Goal: Task Accomplishment & Management: Manage account settings

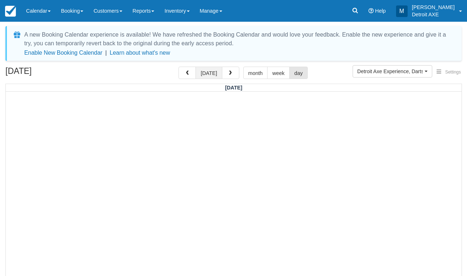
click at [209, 77] on button "[DATE]" at bounding box center [208, 73] width 26 height 12
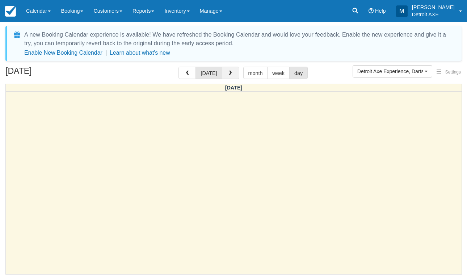
click at [231, 79] on button "button" at bounding box center [230, 73] width 17 height 12
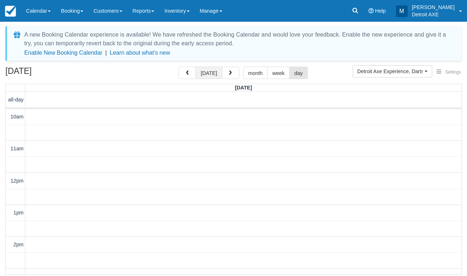
scroll to position [32, 0]
click at [192, 75] on button "button" at bounding box center [186, 73] width 17 height 12
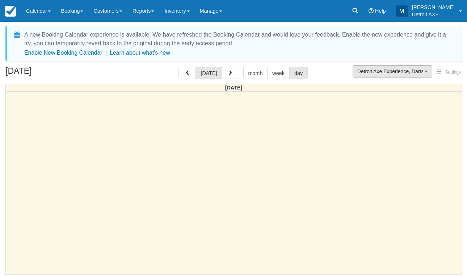
click at [383, 71] on span "Detroit Axe Experience, Darts Detroit Experience" at bounding box center [390, 71] width 66 height 7
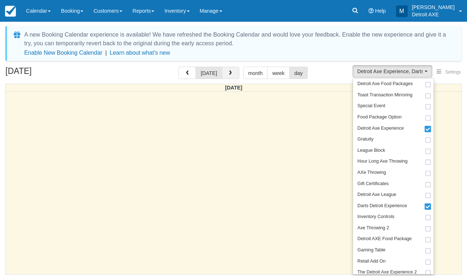
click at [228, 74] on span "button" at bounding box center [230, 73] width 5 height 5
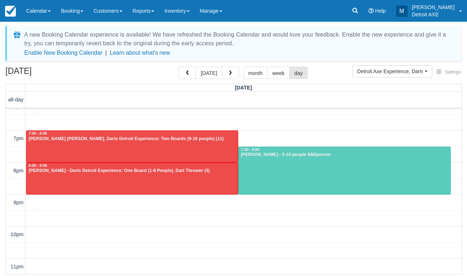
scroll to position [266, 0]
click at [226, 76] on button "button" at bounding box center [230, 73] width 17 height 12
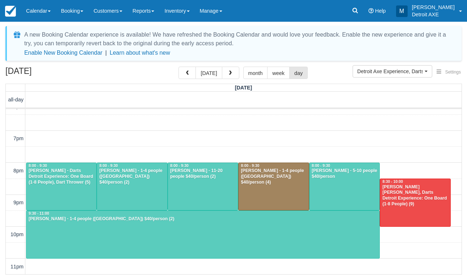
scroll to position [266, 0]
click at [64, 189] on div at bounding box center [61, 186] width 70 height 47
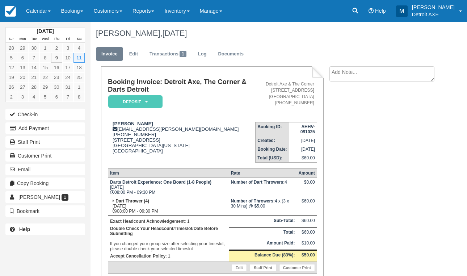
click at [144, 101] on em "Deposit" at bounding box center [135, 101] width 54 height 13
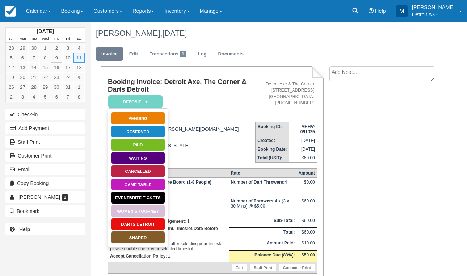
click at [140, 223] on link "Darts Detroit" at bounding box center [138, 224] width 54 height 13
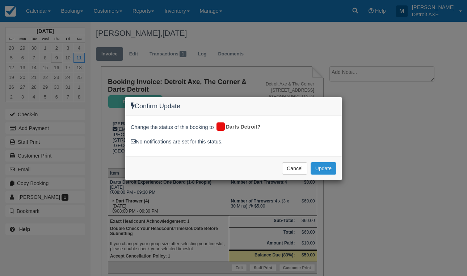
click at [315, 163] on button "Update" at bounding box center [324, 168] width 26 height 12
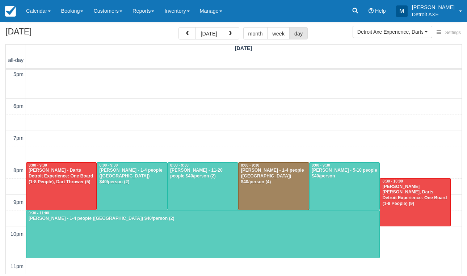
scroll to position [39, 0]
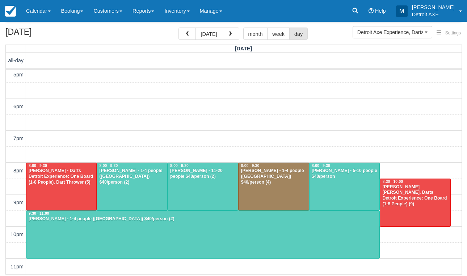
click at [131, 182] on div at bounding box center [132, 186] width 70 height 47
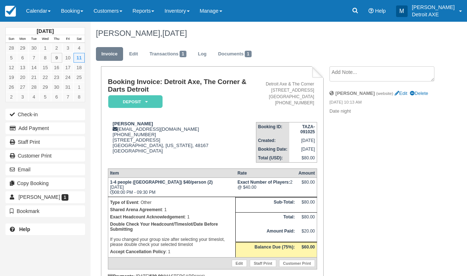
click at [145, 105] on em "Deposit" at bounding box center [135, 101] width 54 height 13
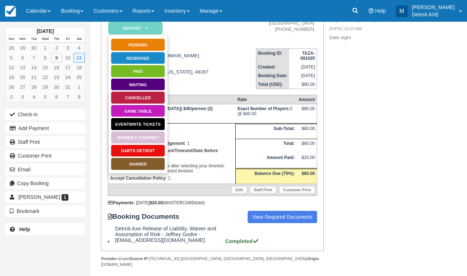
scroll to position [77, 0]
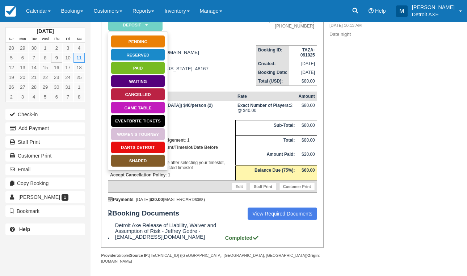
click at [148, 163] on link "SHARED" at bounding box center [138, 160] width 54 height 13
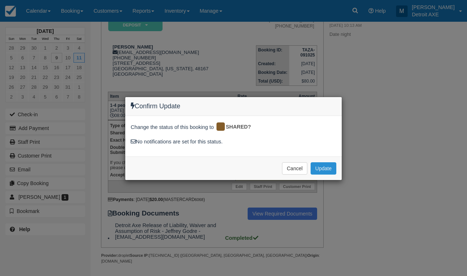
click at [319, 167] on button "Update" at bounding box center [324, 168] width 26 height 12
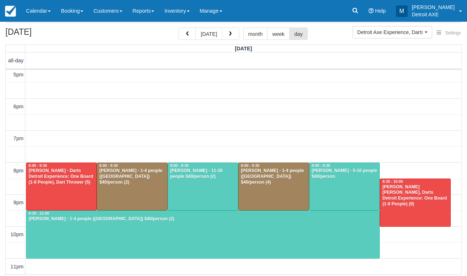
scroll to position [227, 0]
click at [180, 217] on div "Troy Beltowski - 1-4 people (Shared Arena) $40/person (2)" at bounding box center [202, 219] width 349 height 6
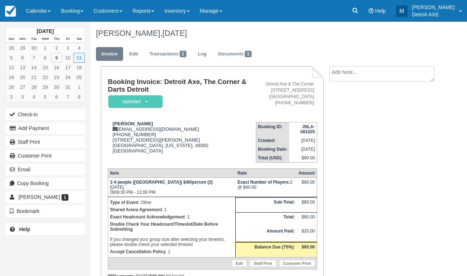
click at [157, 104] on em "Deposit" at bounding box center [135, 101] width 54 height 13
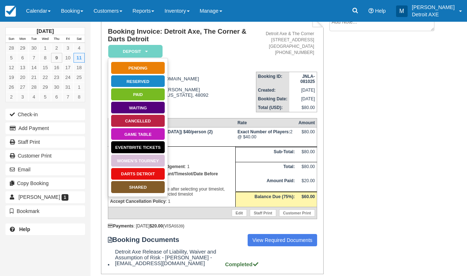
scroll to position [52, 0]
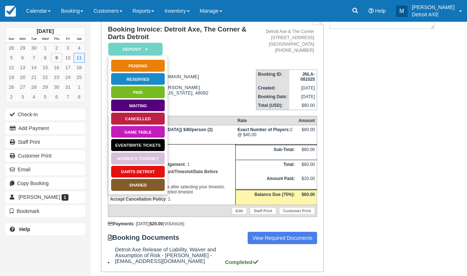
click at [150, 185] on link "SHARED" at bounding box center [138, 184] width 54 height 13
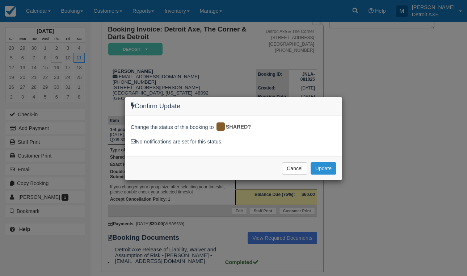
click at [317, 164] on button "Update" at bounding box center [324, 168] width 26 height 12
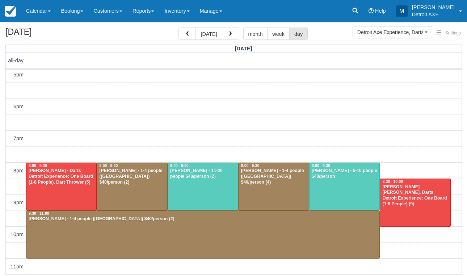
scroll to position [227, 0]
click at [231, 35] on button "button" at bounding box center [230, 34] width 17 height 12
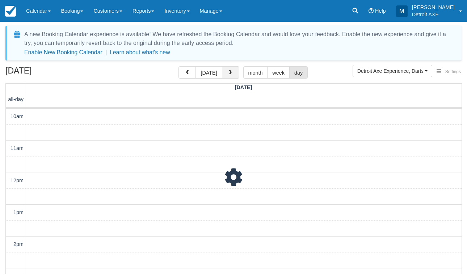
scroll to position [32, 0]
click at [231, 71] on span "button" at bounding box center [230, 73] width 5 height 5
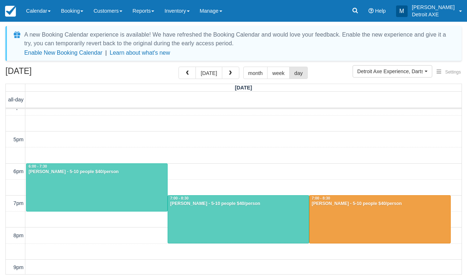
scroll to position [210, 0]
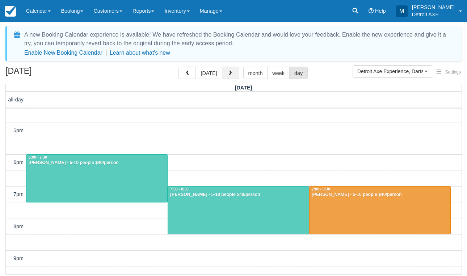
click at [232, 75] on button "button" at bounding box center [230, 73] width 17 height 12
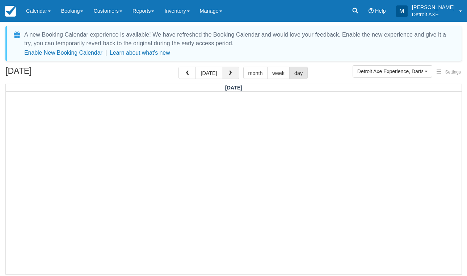
click at [232, 75] on button "button" at bounding box center [230, 73] width 17 height 12
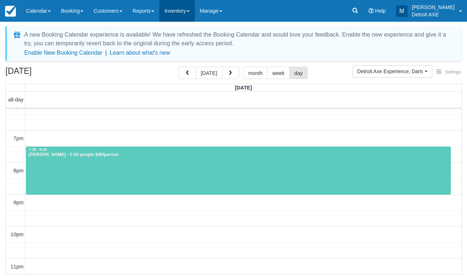
scroll to position [266, 0]
